Goal: Task Accomplishment & Management: Manage account settings

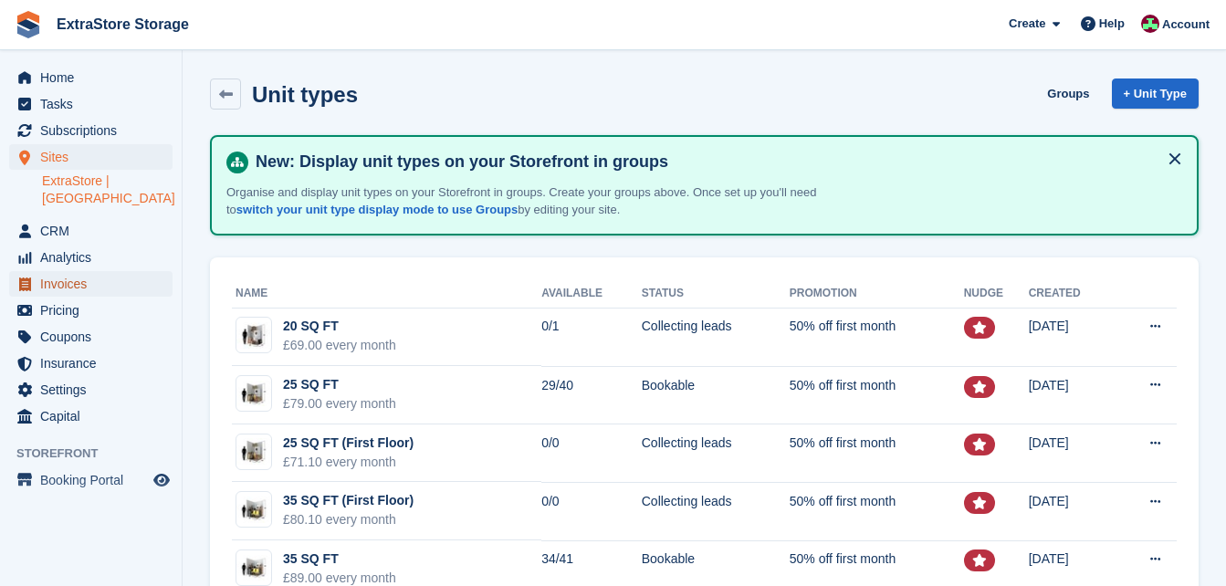
click at [84, 271] on span "Invoices" at bounding box center [95, 284] width 110 height 26
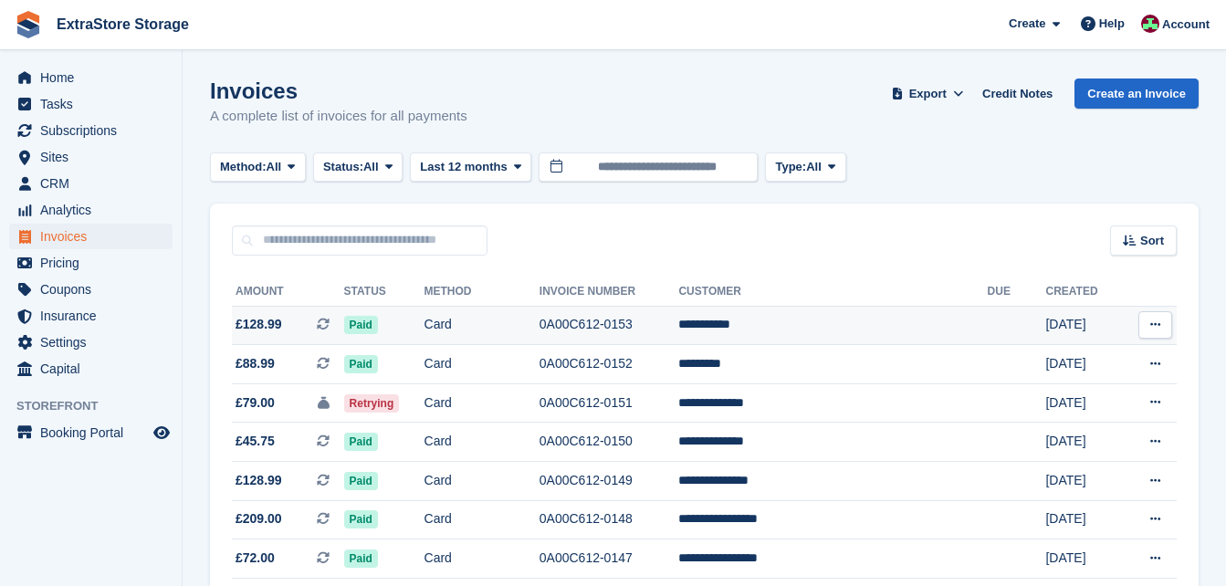
click at [763, 323] on td "**********" at bounding box center [833, 325] width 309 height 39
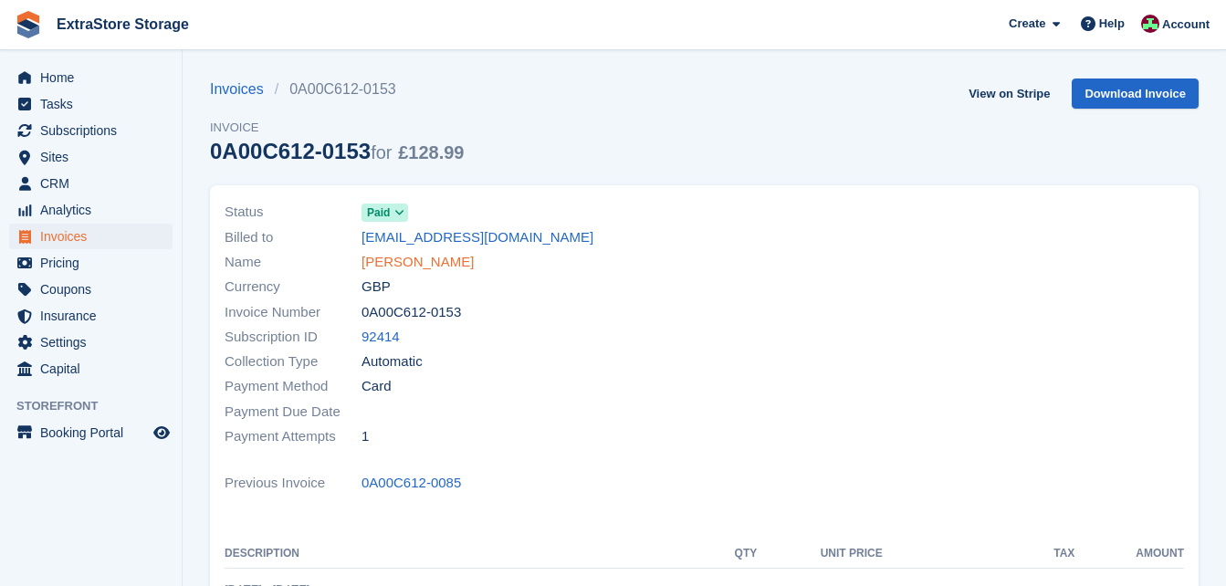
click at [410, 261] on link "[PERSON_NAME]" at bounding box center [418, 262] width 112 height 21
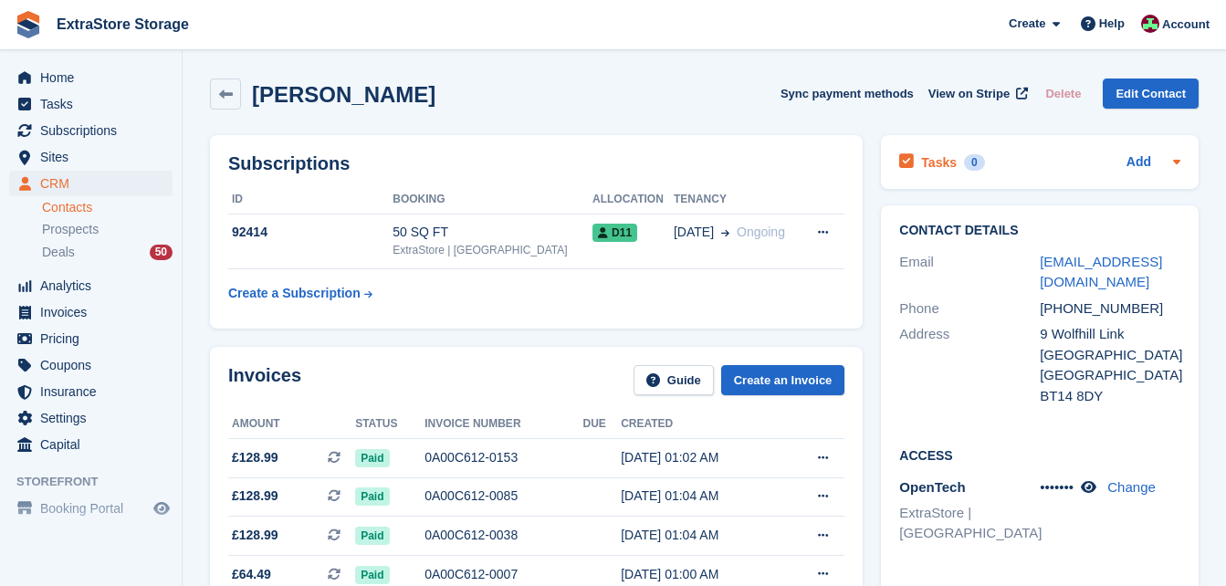
click at [1038, 164] on div "Tasks 0 Add" at bounding box center [1040, 162] width 281 height 25
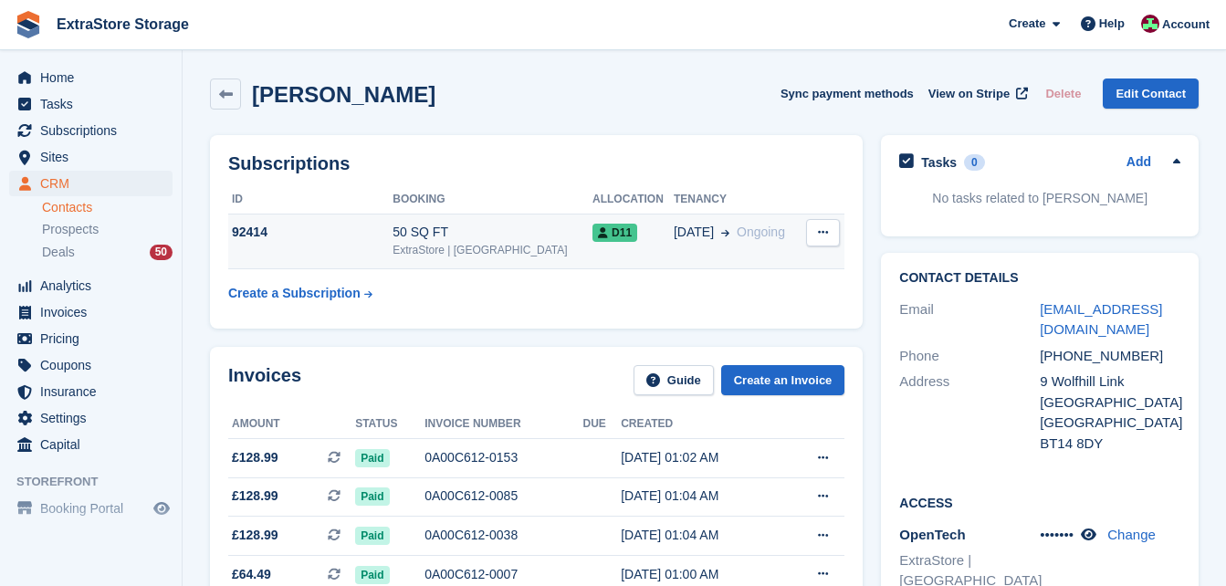
click at [248, 227] on div "92414" at bounding box center [310, 232] width 164 height 19
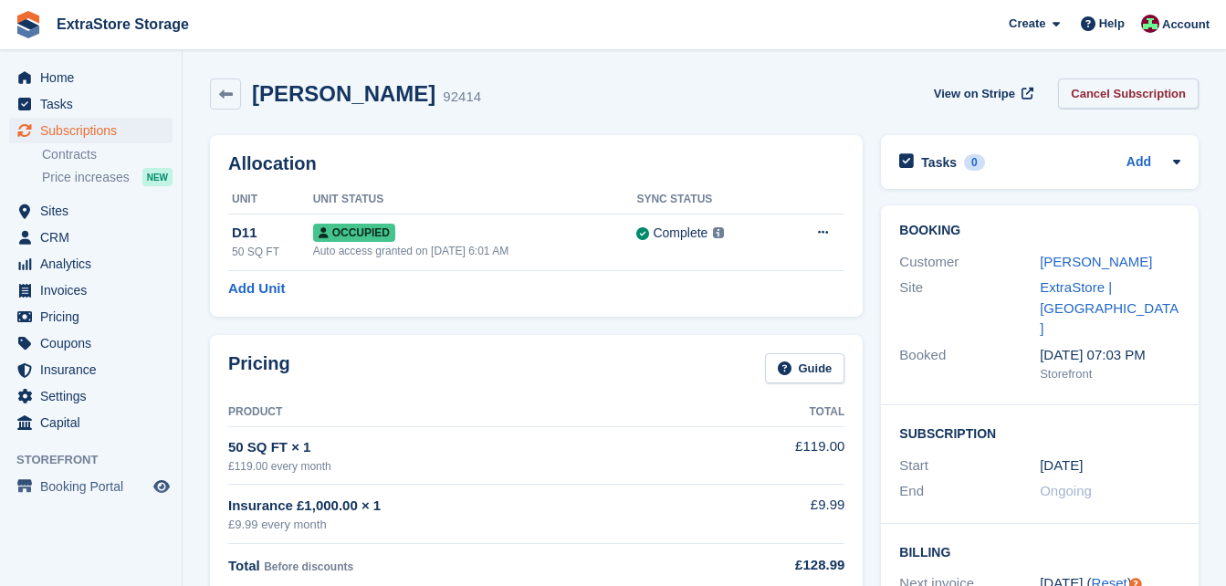
click at [1151, 92] on link "Cancel Subscription" at bounding box center [1128, 94] width 141 height 30
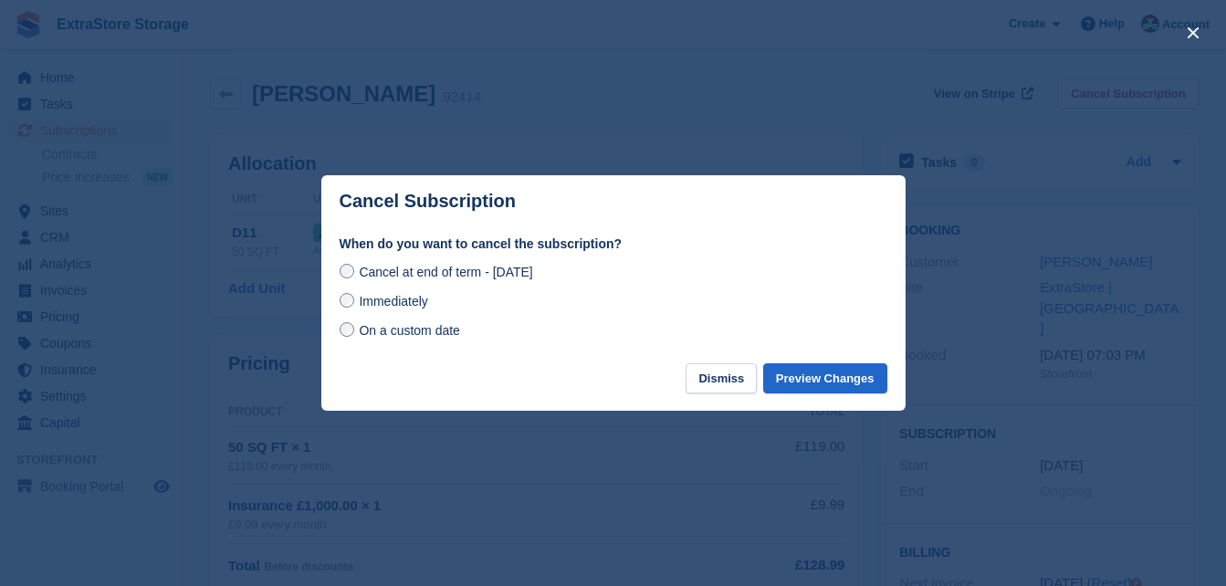
click at [378, 301] on span "Immediately" at bounding box center [393, 301] width 68 height 15
click at [823, 378] on button "Preview Changes" at bounding box center [825, 378] width 124 height 30
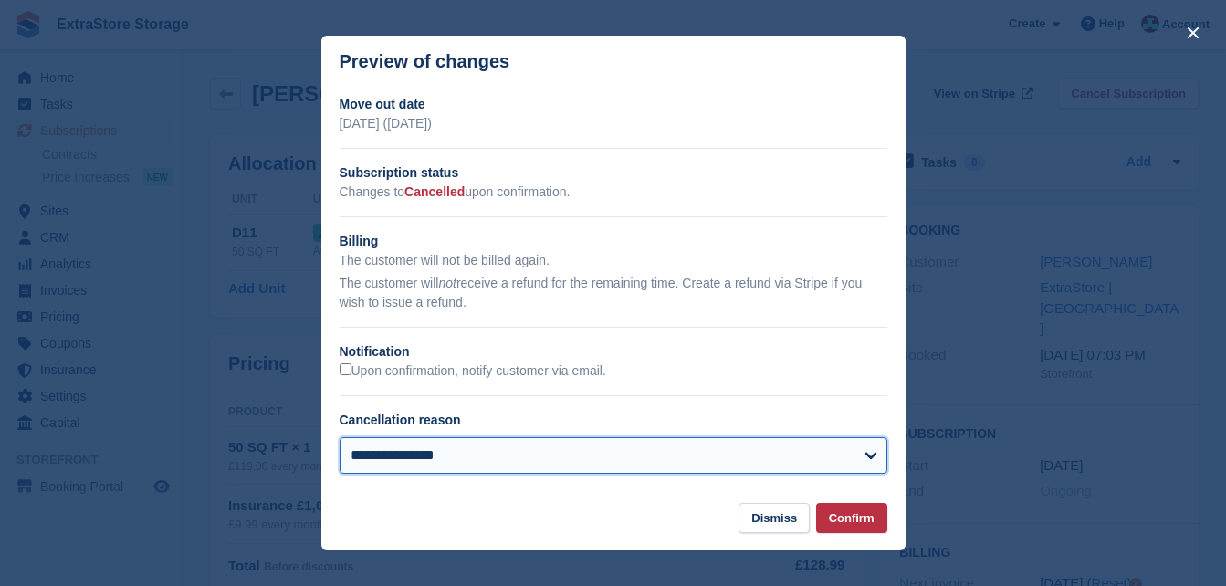
click at [412, 461] on select "**********" at bounding box center [614, 455] width 548 height 37
select select "**********"
click at [340, 439] on select "**********" at bounding box center [614, 455] width 548 height 37
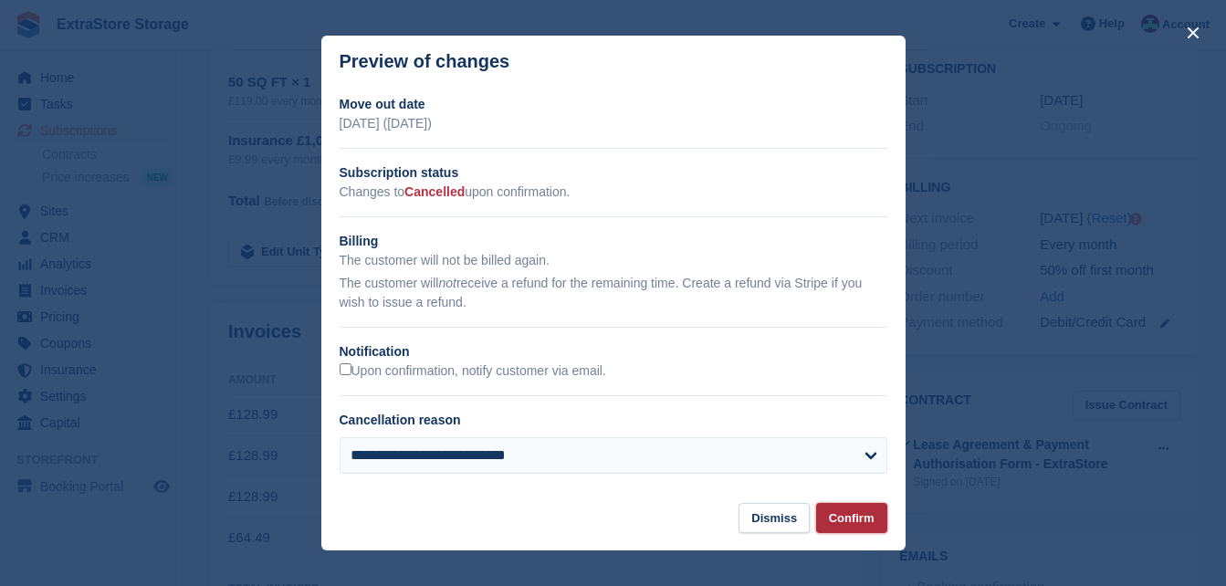
click at [863, 519] on button "Confirm" at bounding box center [851, 518] width 71 height 30
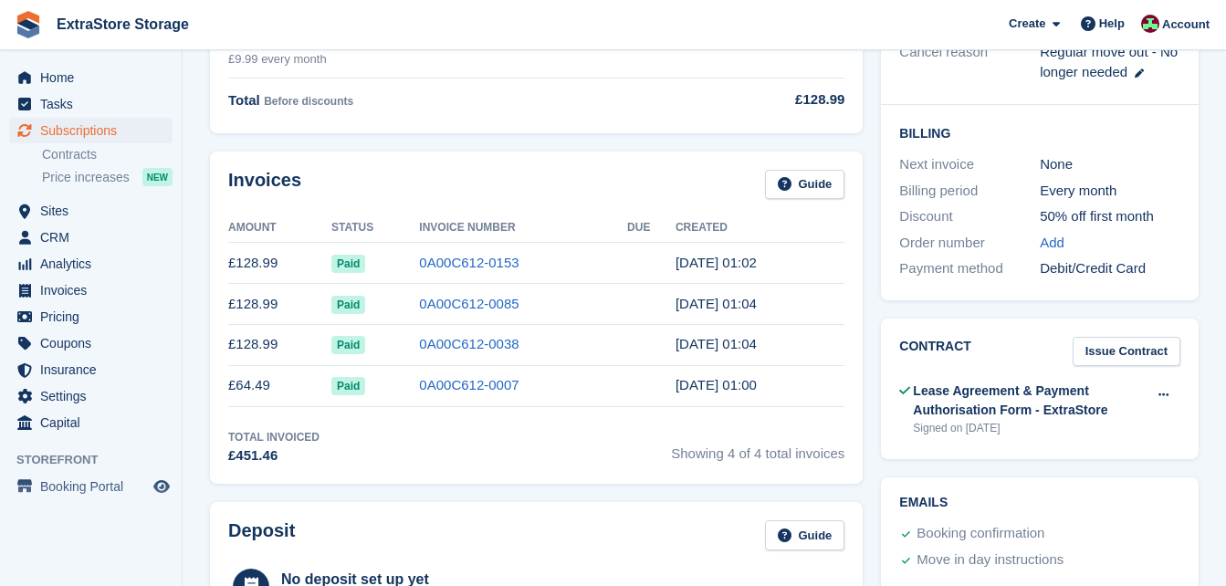
scroll to position [548, 0]
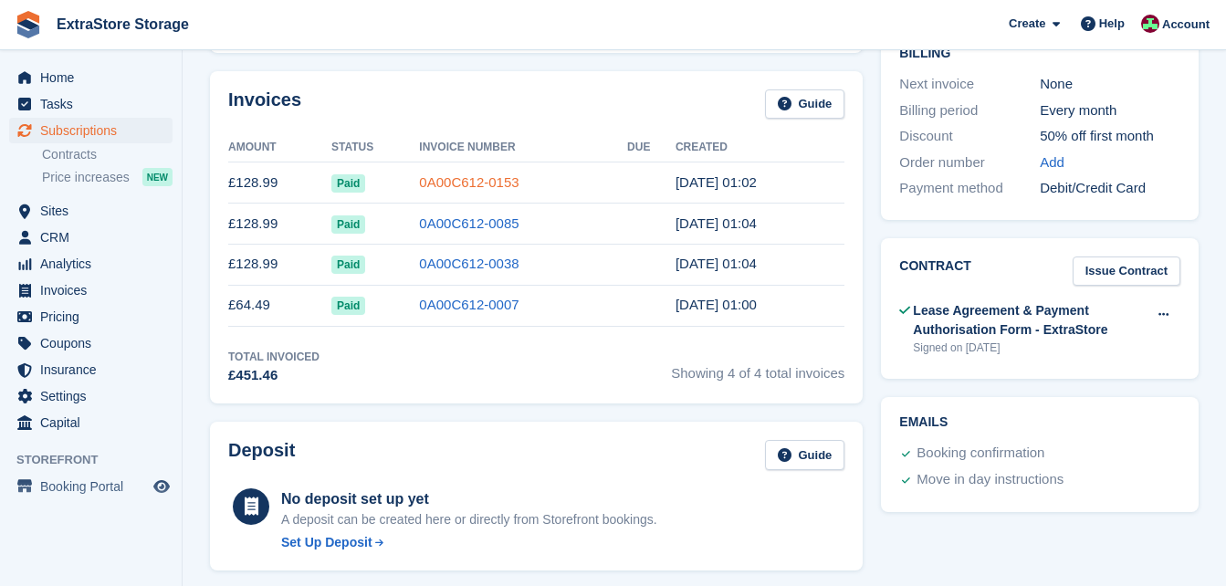
click at [500, 185] on link "0A00C612-0153" at bounding box center [469, 182] width 100 height 16
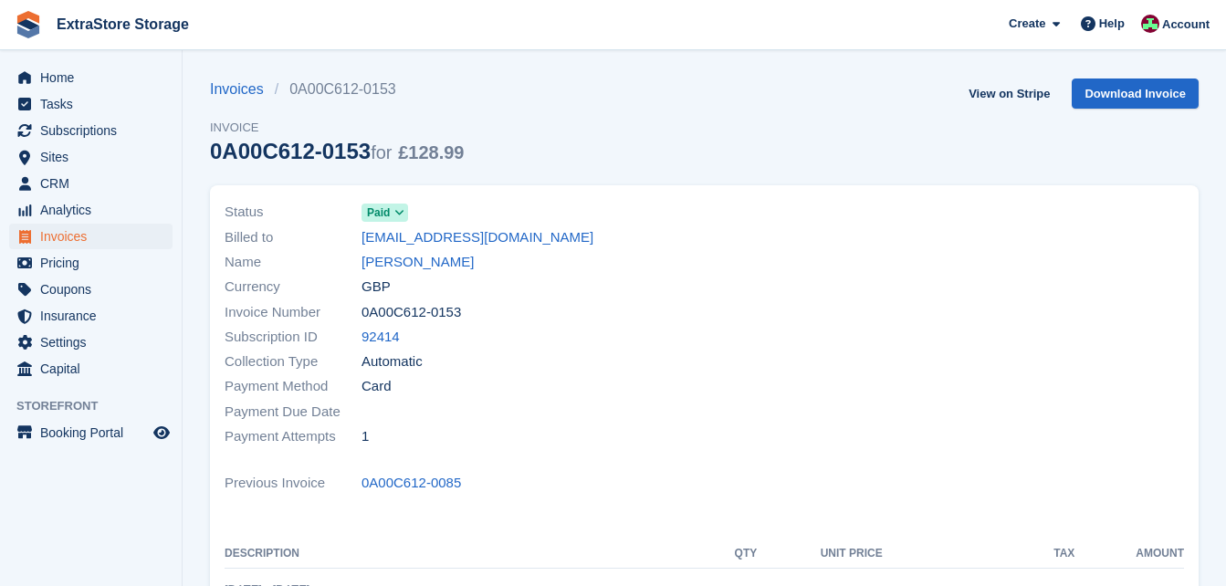
click at [397, 215] on icon at bounding box center [400, 212] width 10 height 11
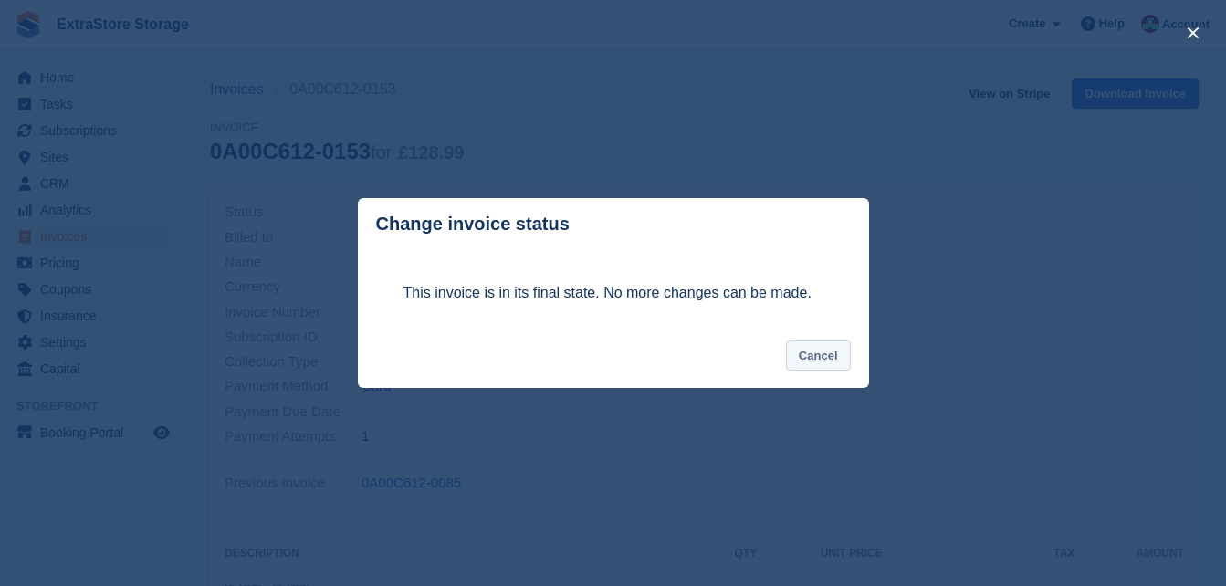
click at [805, 359] on button "Cancel" at bounding box center [818, 356] width 65 height 30
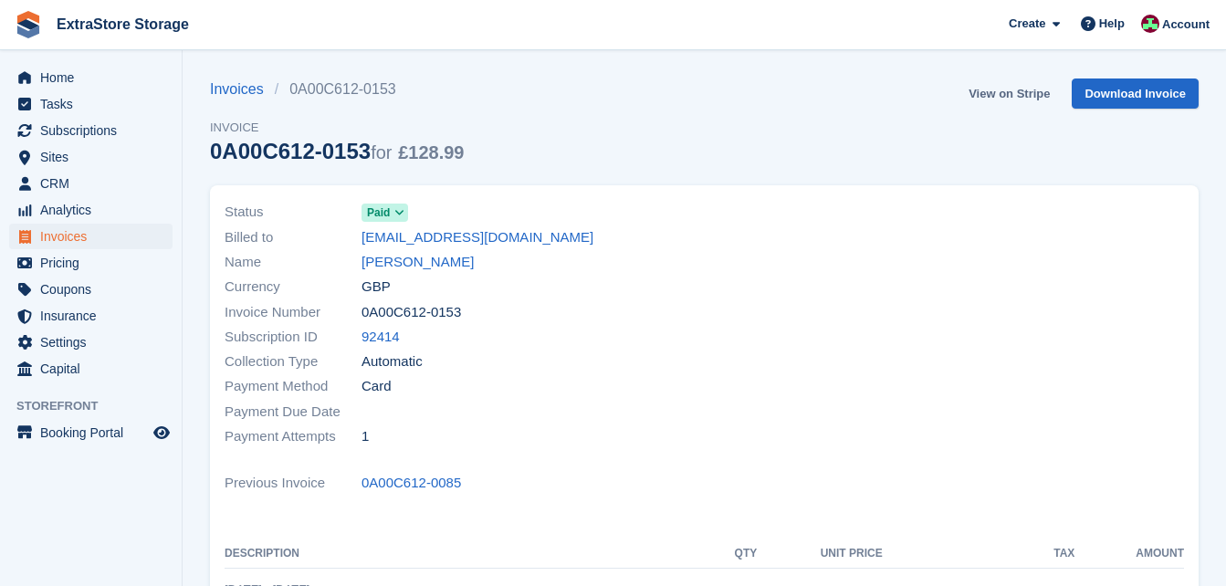
click at [1002, 95] on link "View on Stripe" at bounding box center [1010, 94] width 96 height 30
click at [412, 264] on link "[PERSON_NAME]" at bounding box center [418, 262] width 112 height 21
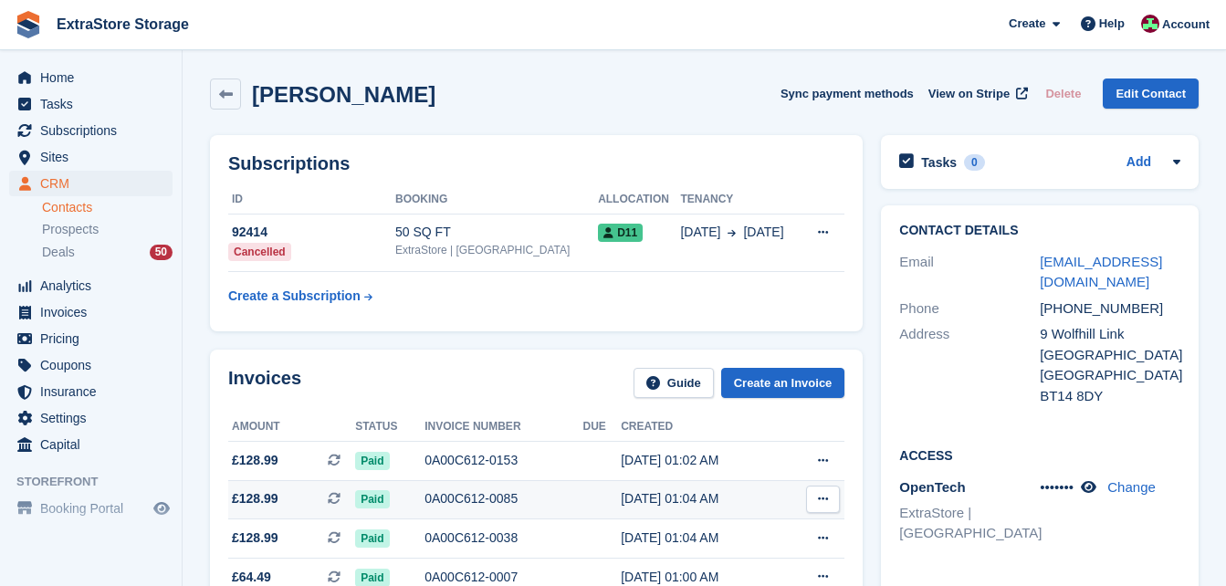
click at [468, 497] on div "0A00C612-0085" at bounding box center [504, 498] width 158 height 19
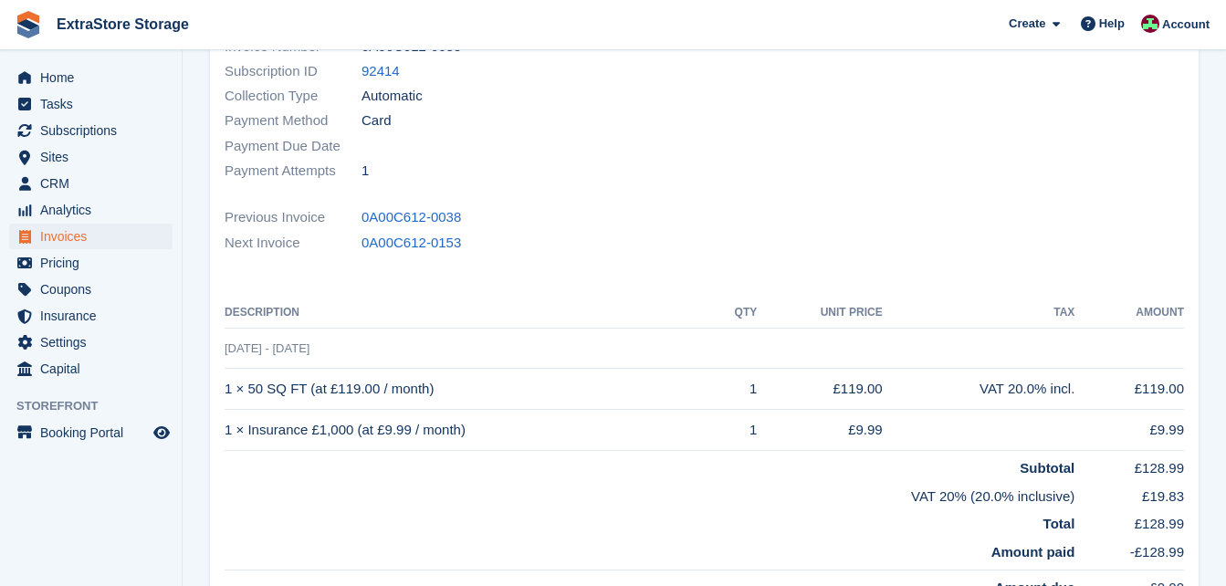
scroll to position [365, 0]
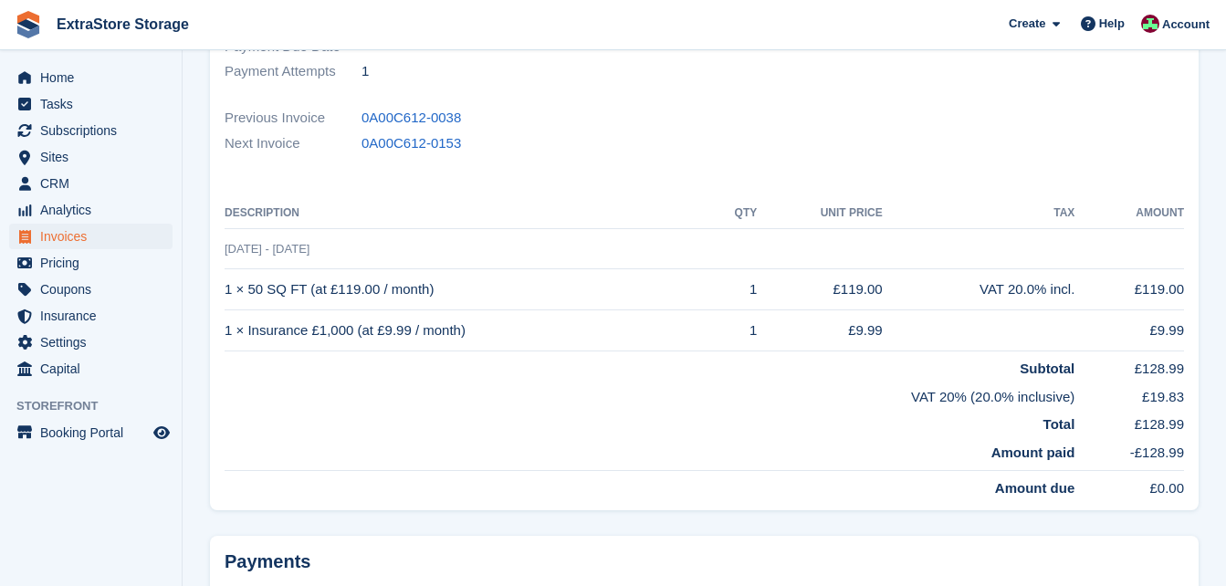
click at [613, 62] on div "Payment Attempts 1" at bounding box center [459, 71] width 469 height 25
